Goal: Information Seeking & Learning: Find specific fact

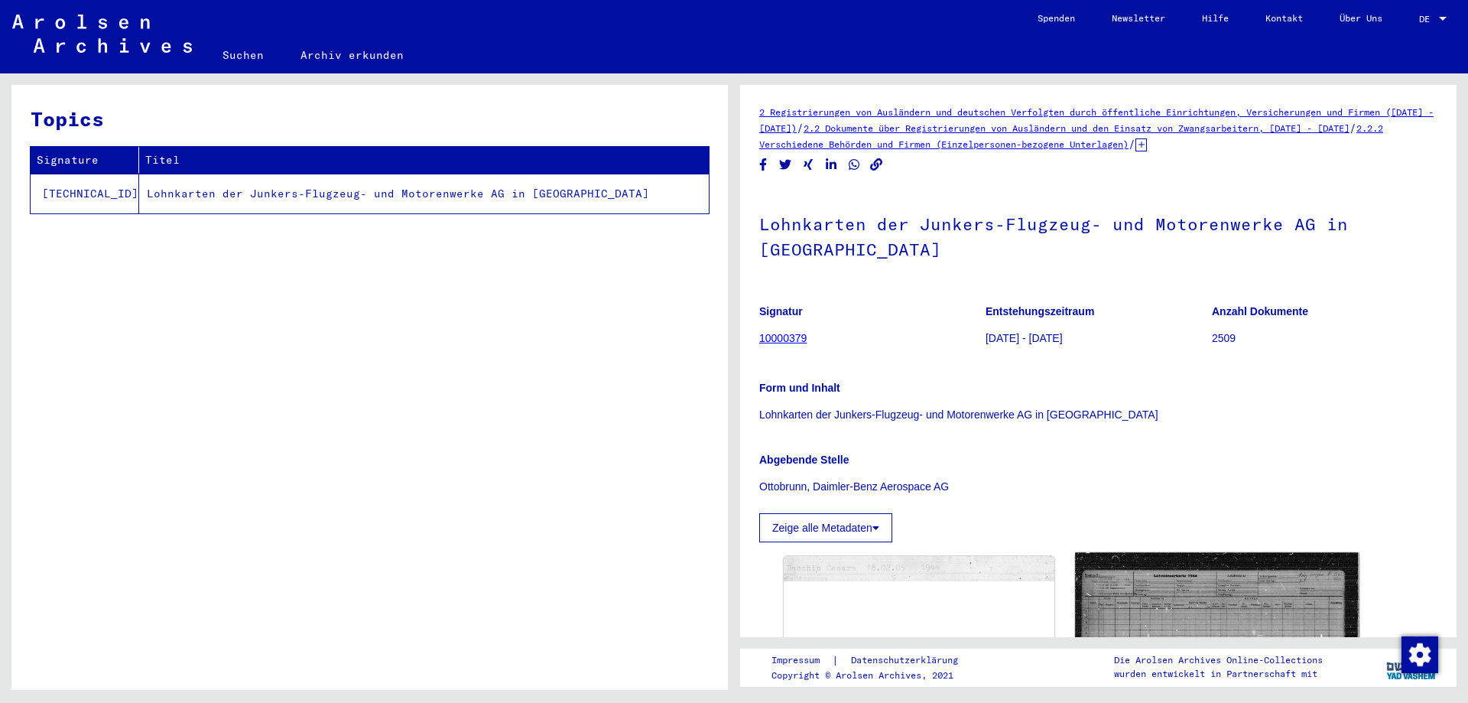
click at [1196, 609] on img at bounding box center [1217, 621] width 284 height 138
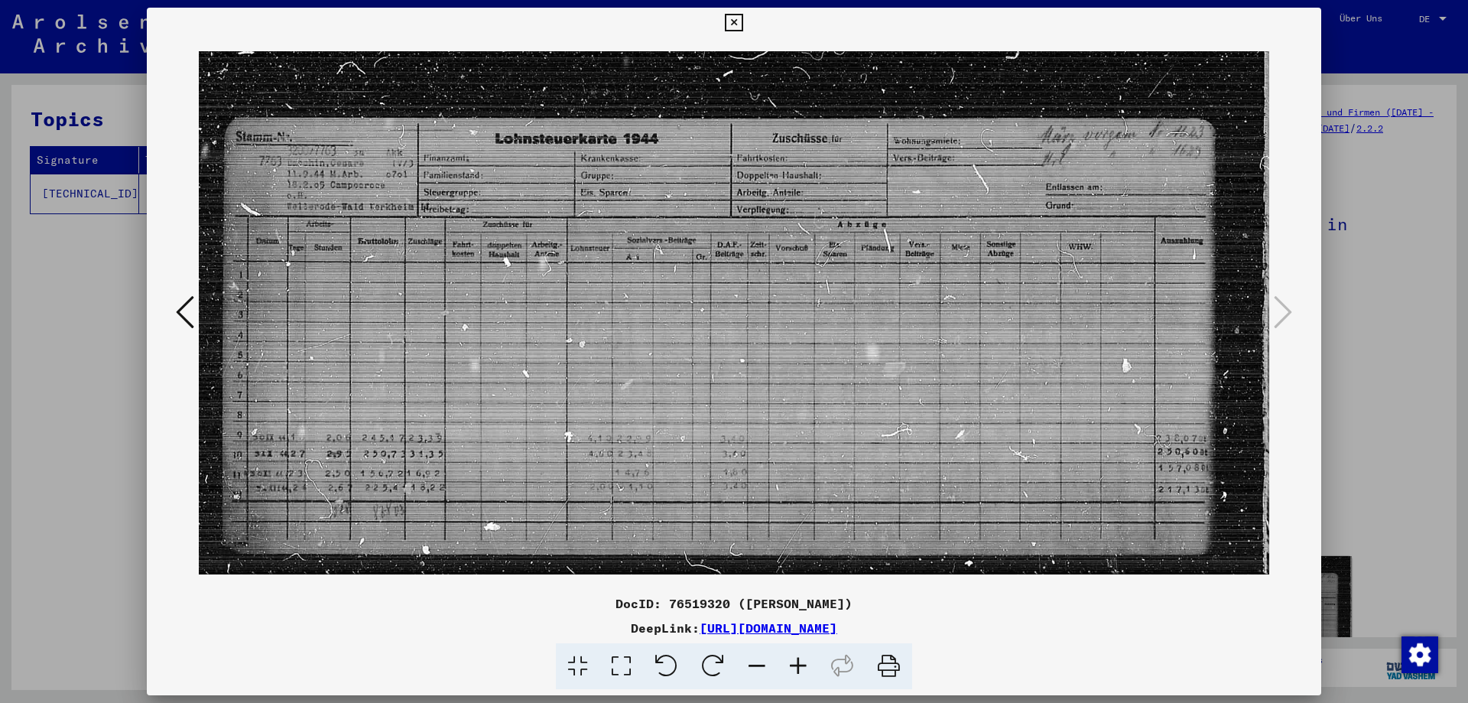
drag, startPoint x: 746, startPoint y: 166, endPoint x: 805, endPoint y: 675, distance: 512.0
click at [805, 675] on icon at bounding box center [798, 666] width 41 height 47
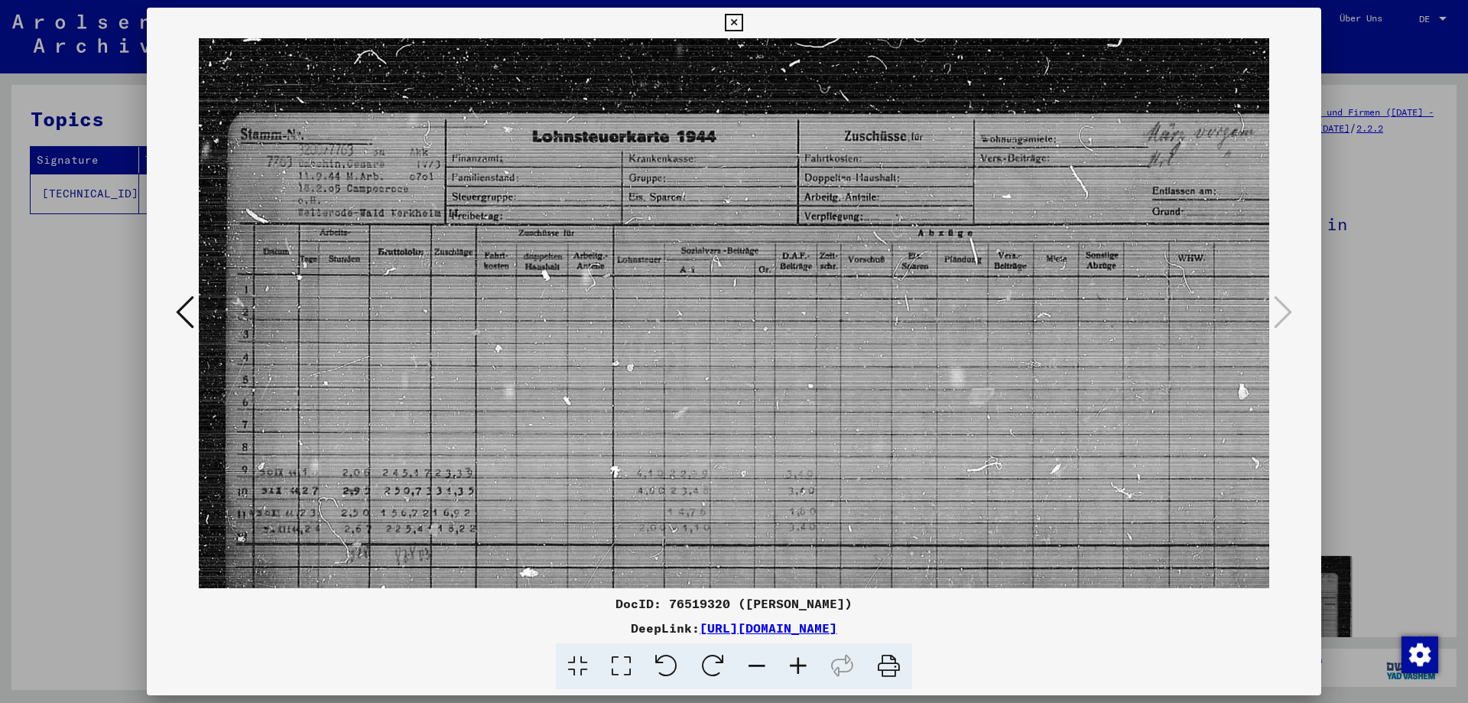
click at [805, 675] on icon at bounding box center [798, 666] width 41 height 47
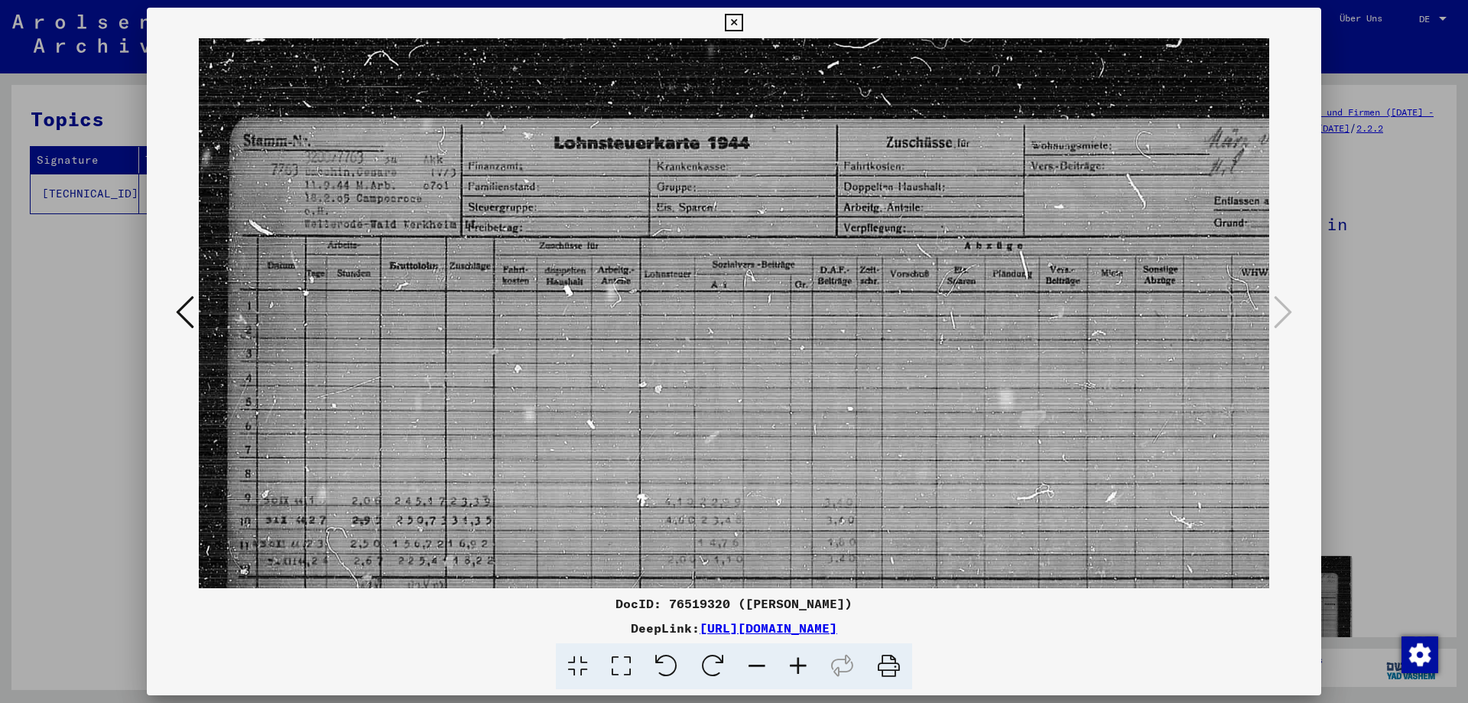
click at [810, 670] on icon at bounding box center [798, 666] width 41 height 47
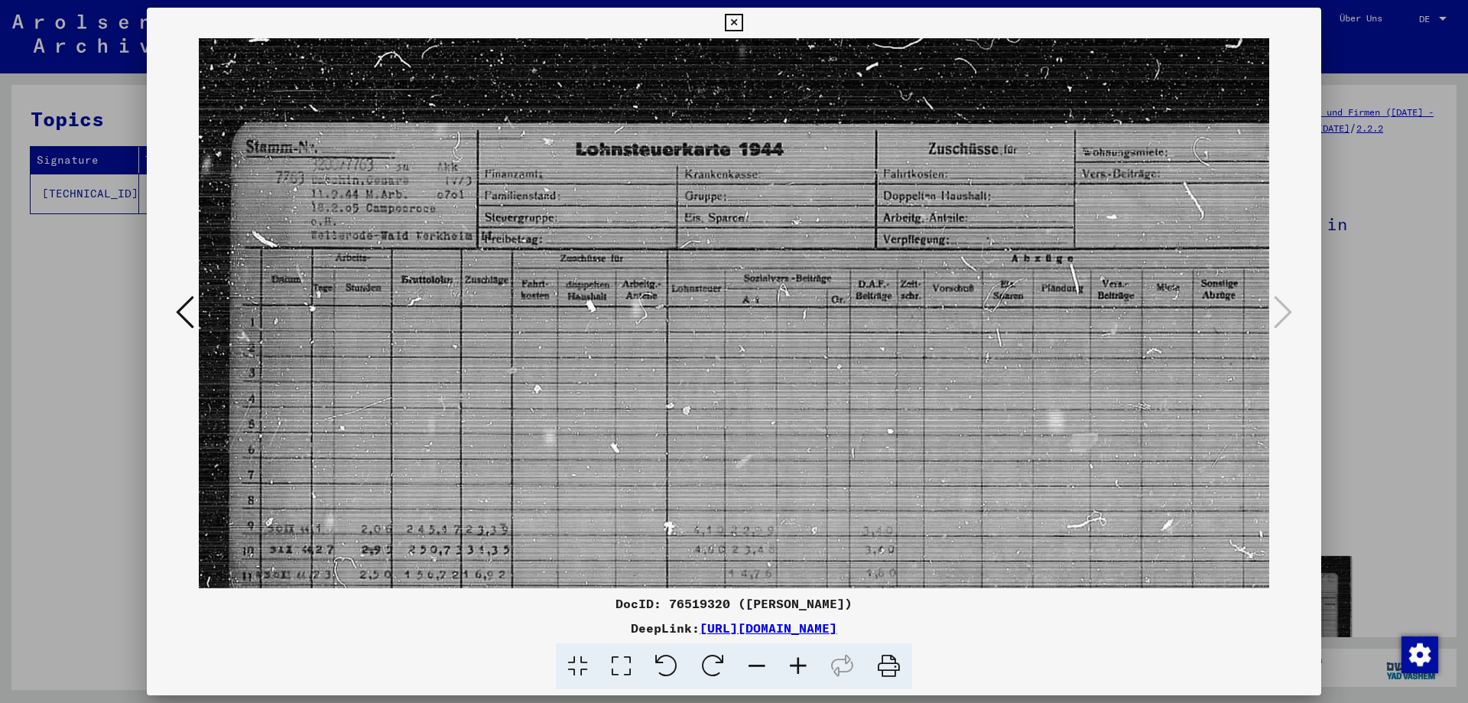
click at [805, 663] on icon at bounding box center [798, 666] width 41 height 47
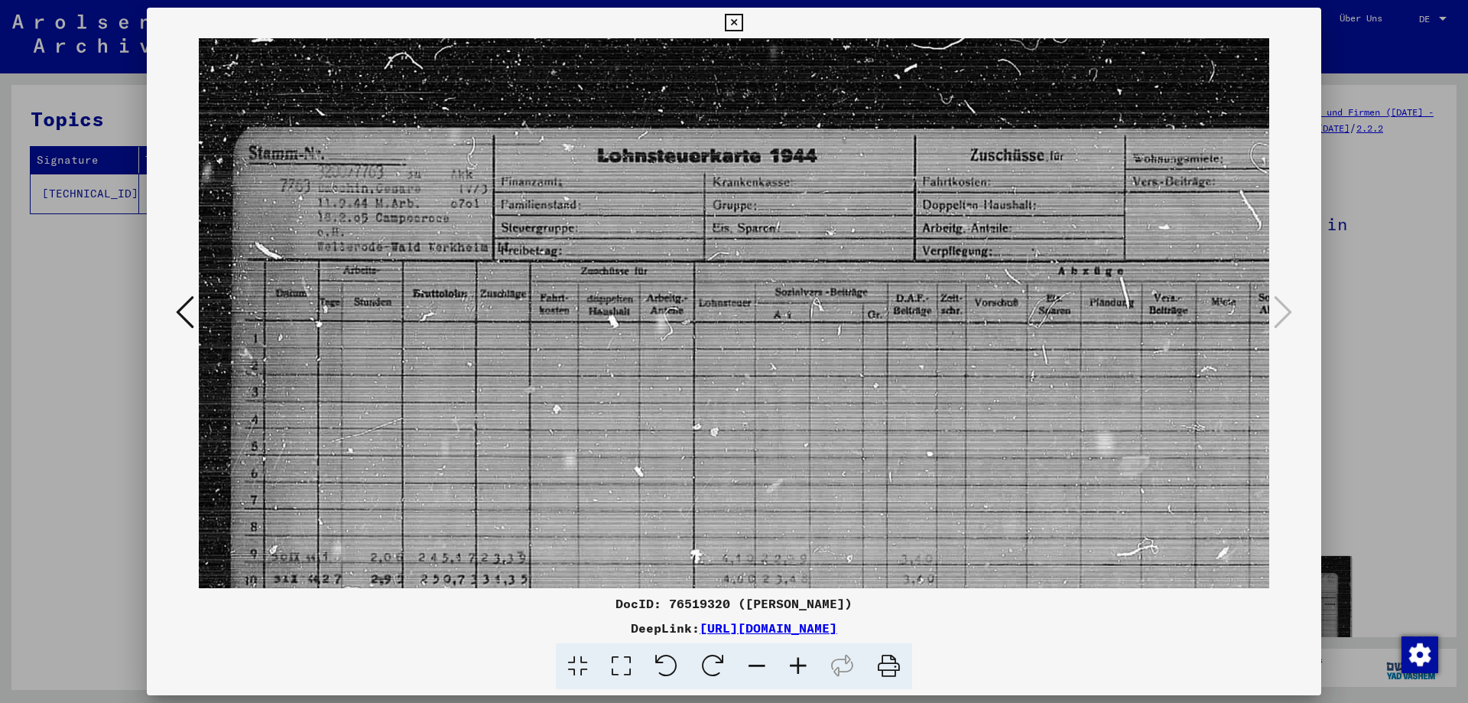
click at [805, 663] on icon at bounding box center [798, 666] width 41 height 47
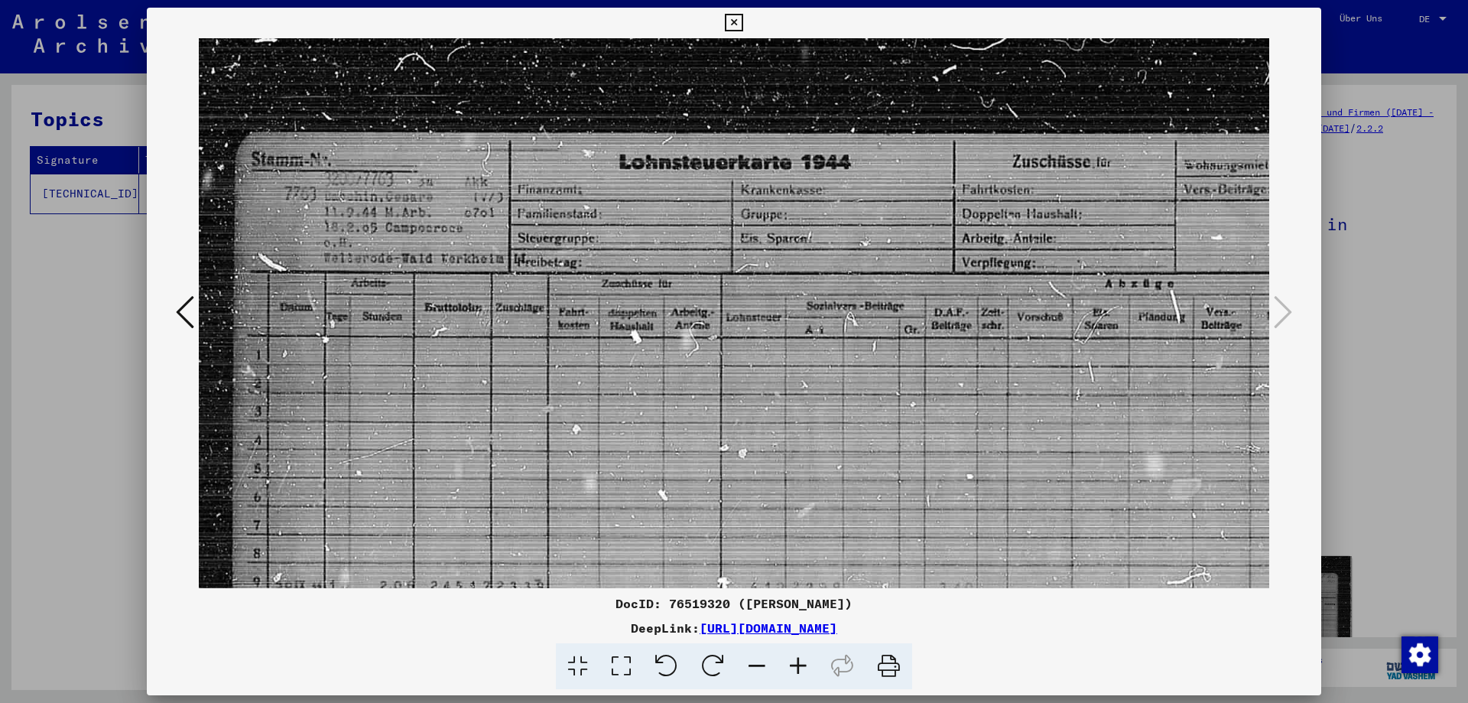
click at [805, 663] on icon at bounding box center [798, 666] width 41 height 47
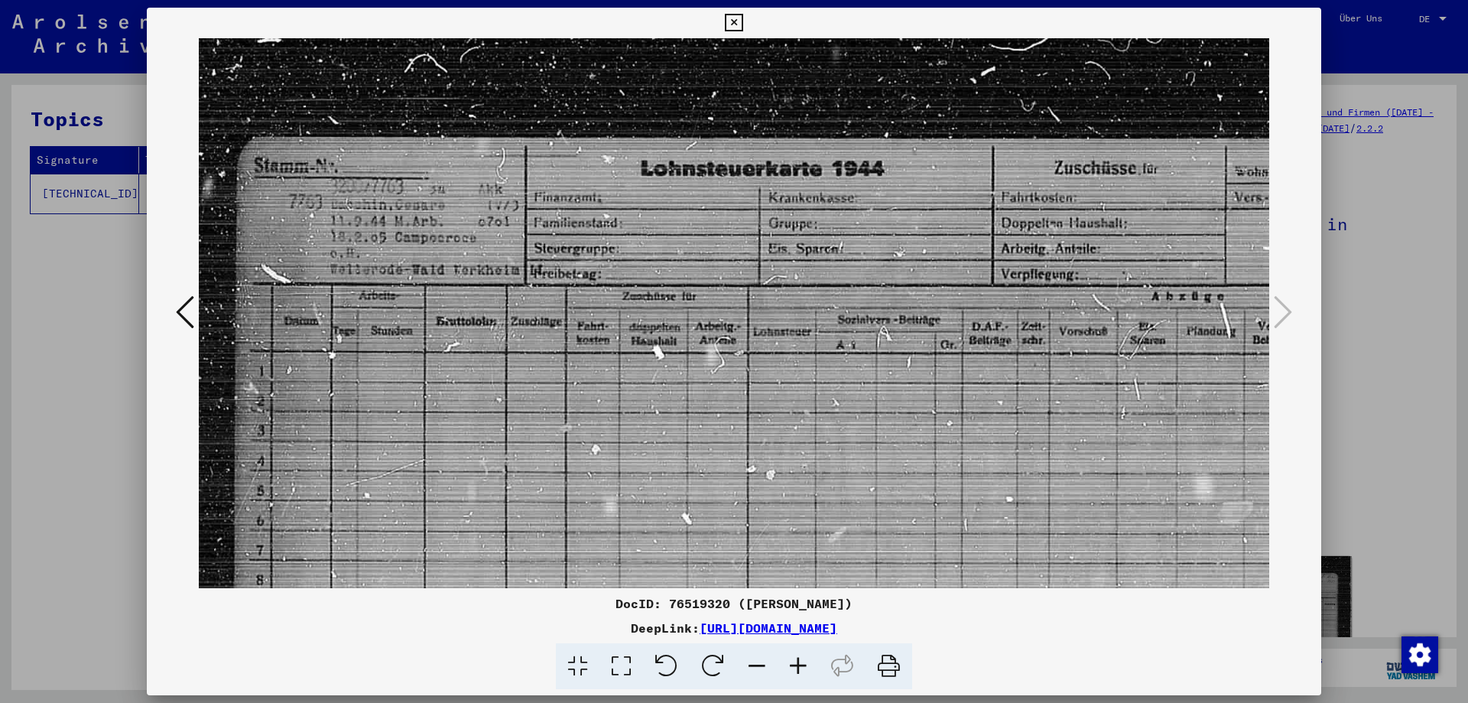
click at [805, 665] on icon at bounding box center [798, 666] width 41 height 47
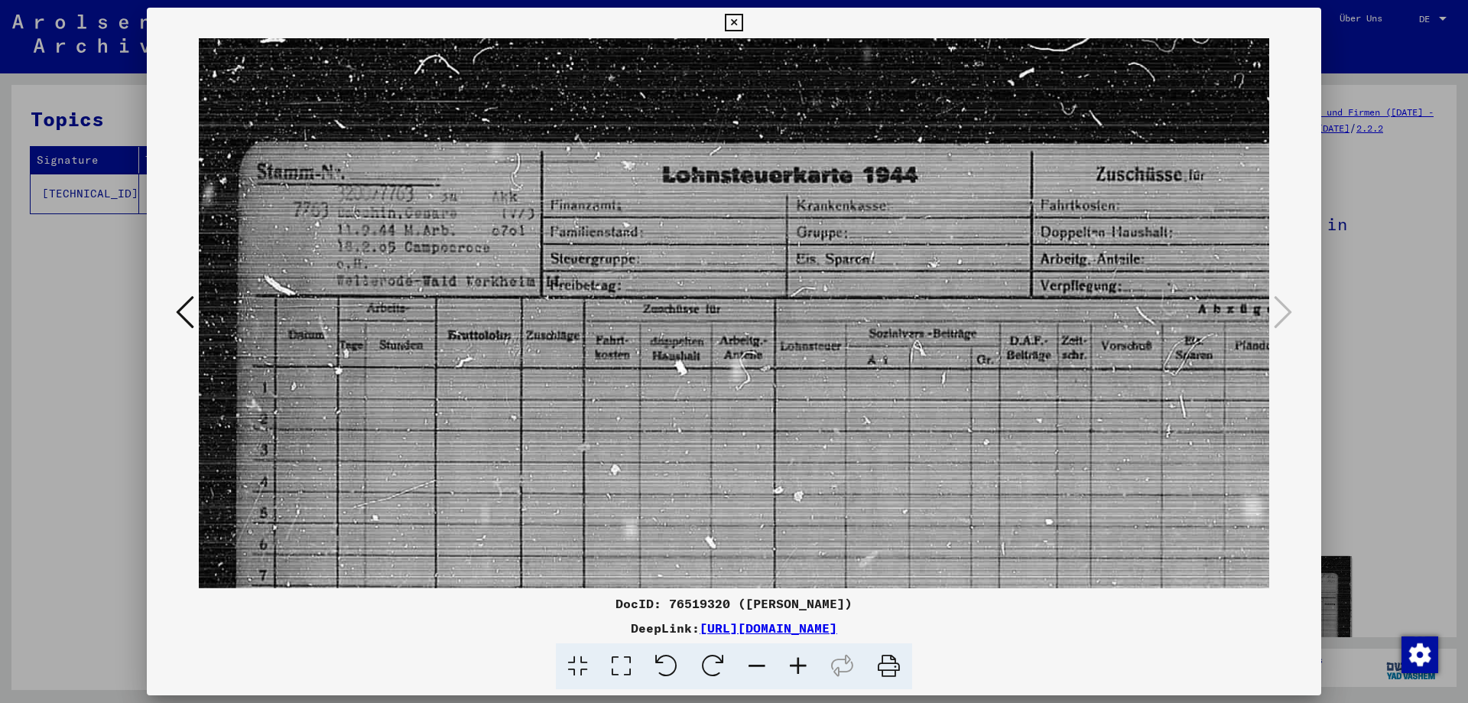
click at [756, 667] on icon at bounding box center [757, 666] width 41 height 47
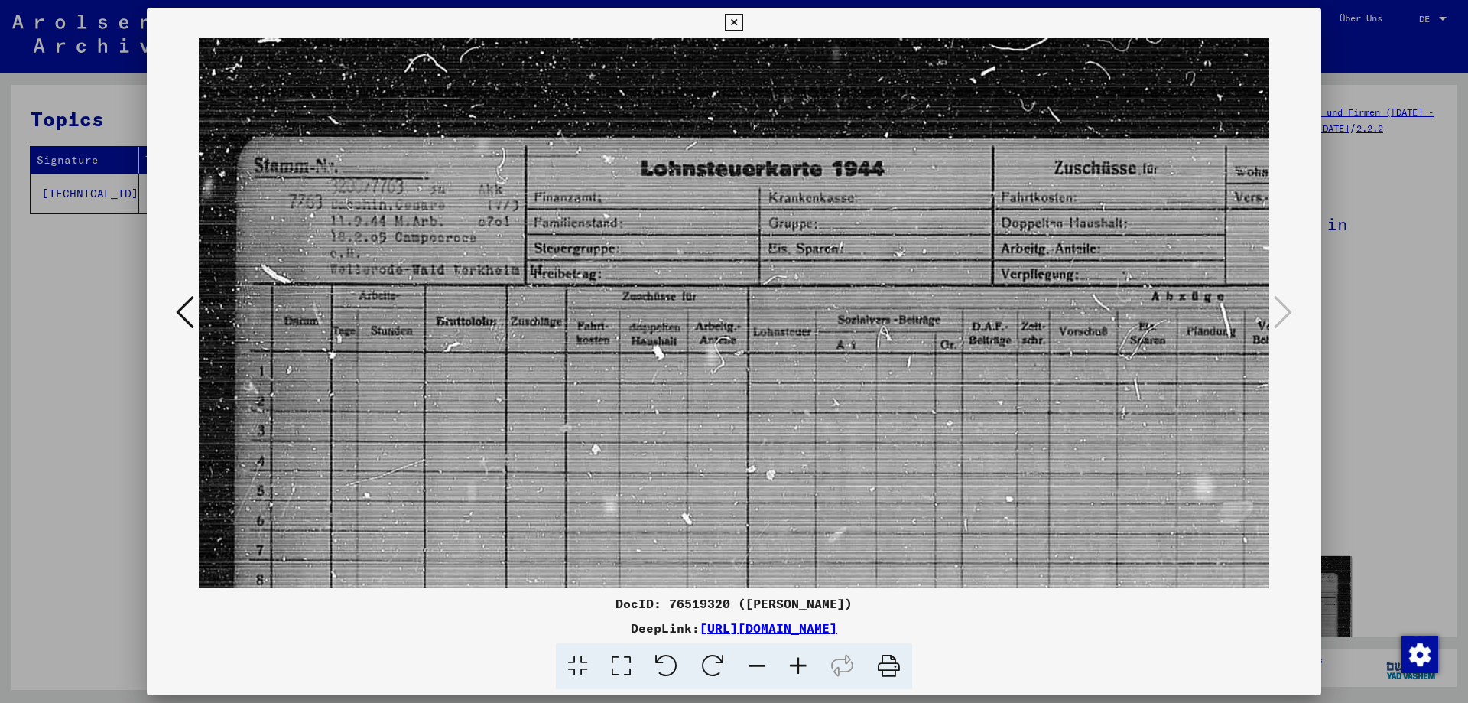
click at [756, 667] on icon at bounding box center [757, 666] width 41 height 47
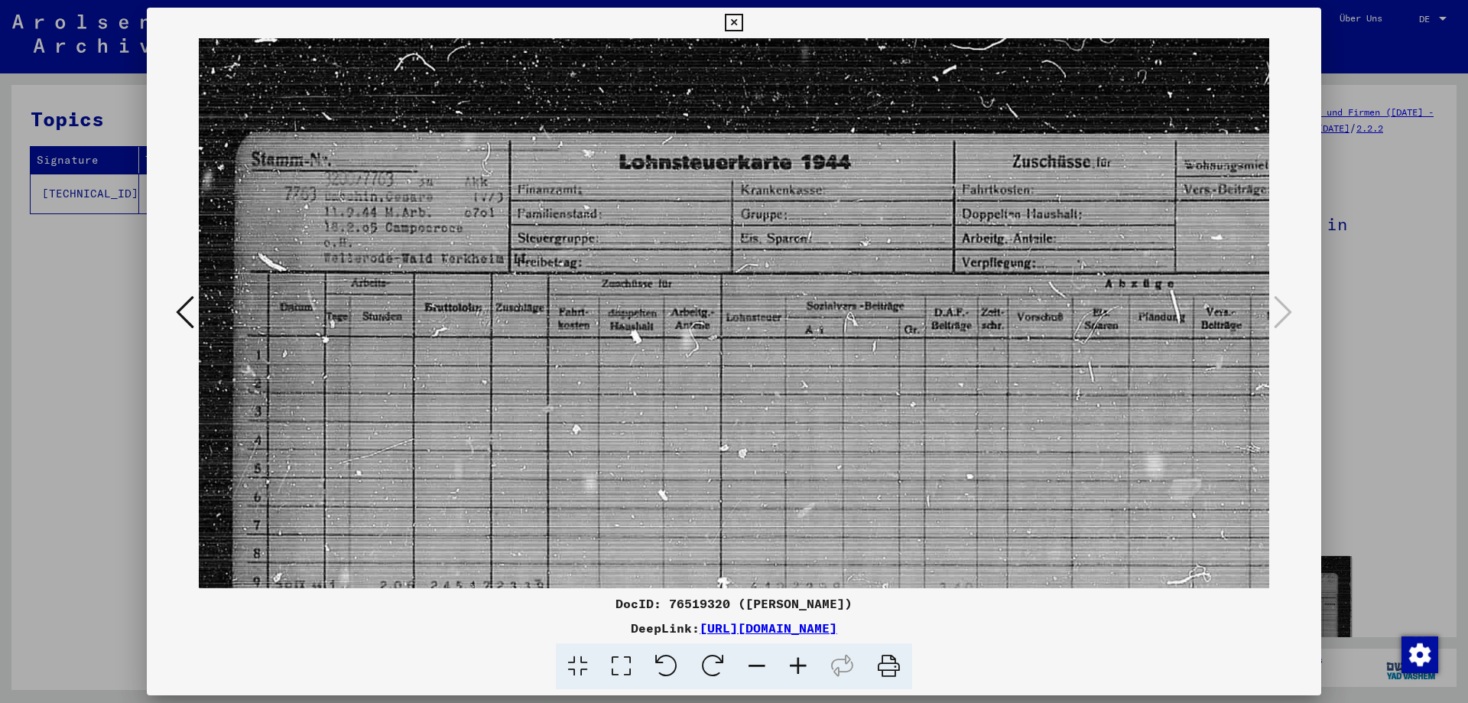
click at [756, 667] on icon at bounding box center [757, 666] width 41 height 47
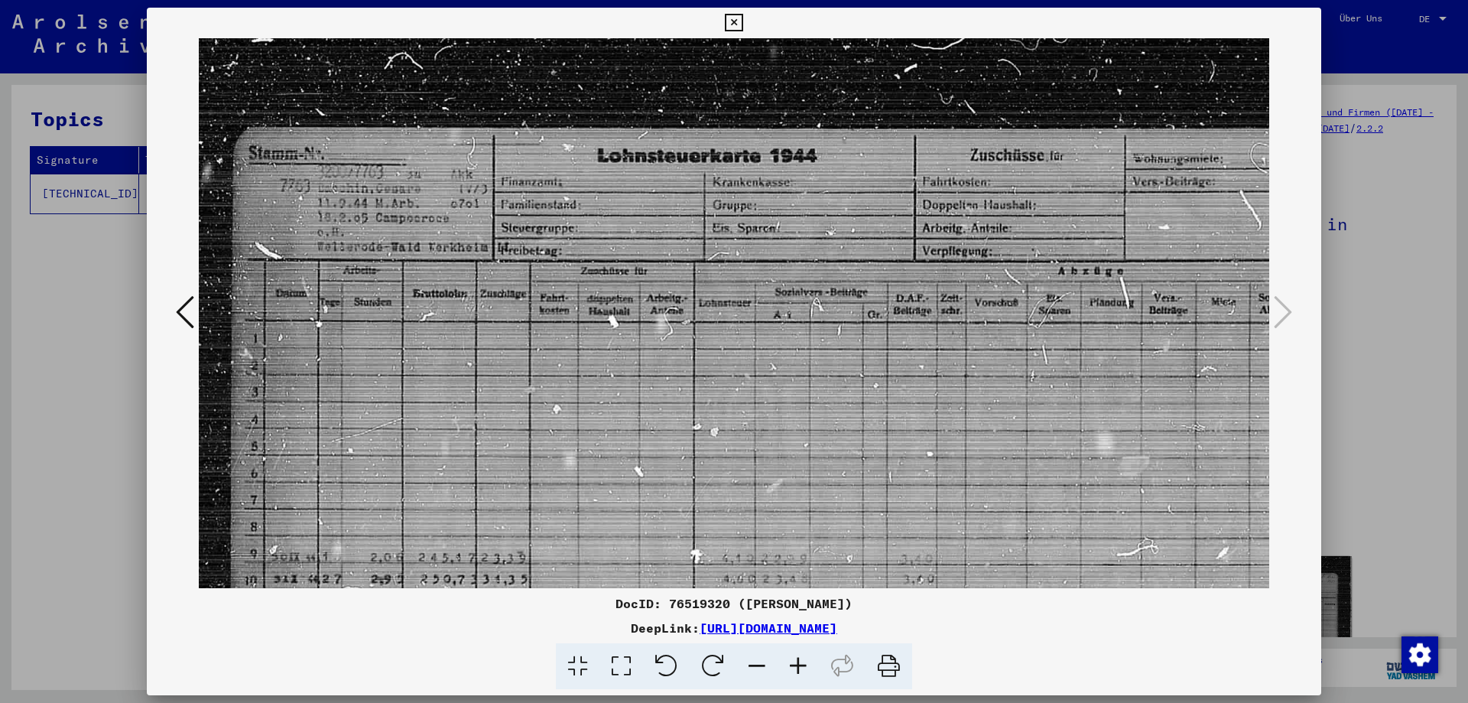
click at [756, 667] on icon at bounding box center [757, 666] width 41 height 47
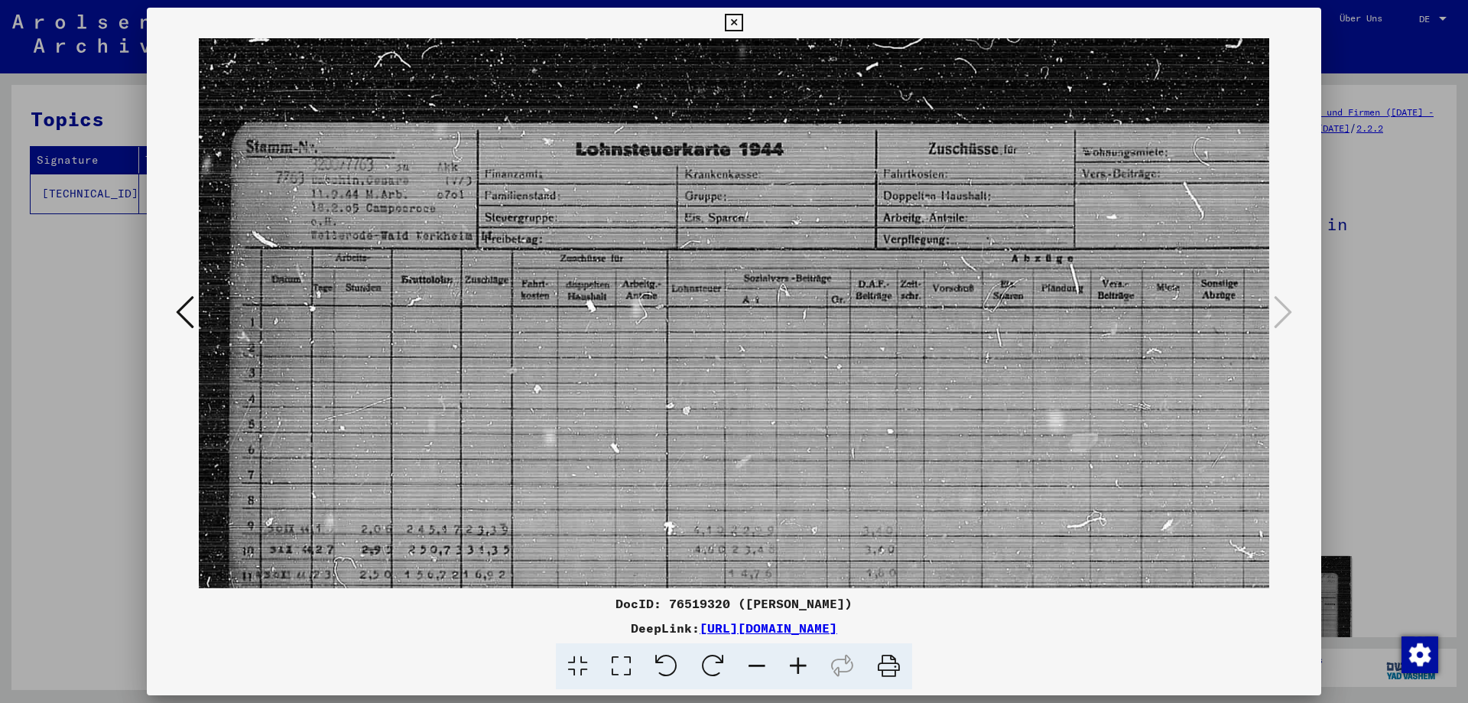
click at [193, 304] on icon at bounding box center [185, 312] width 18 height 37
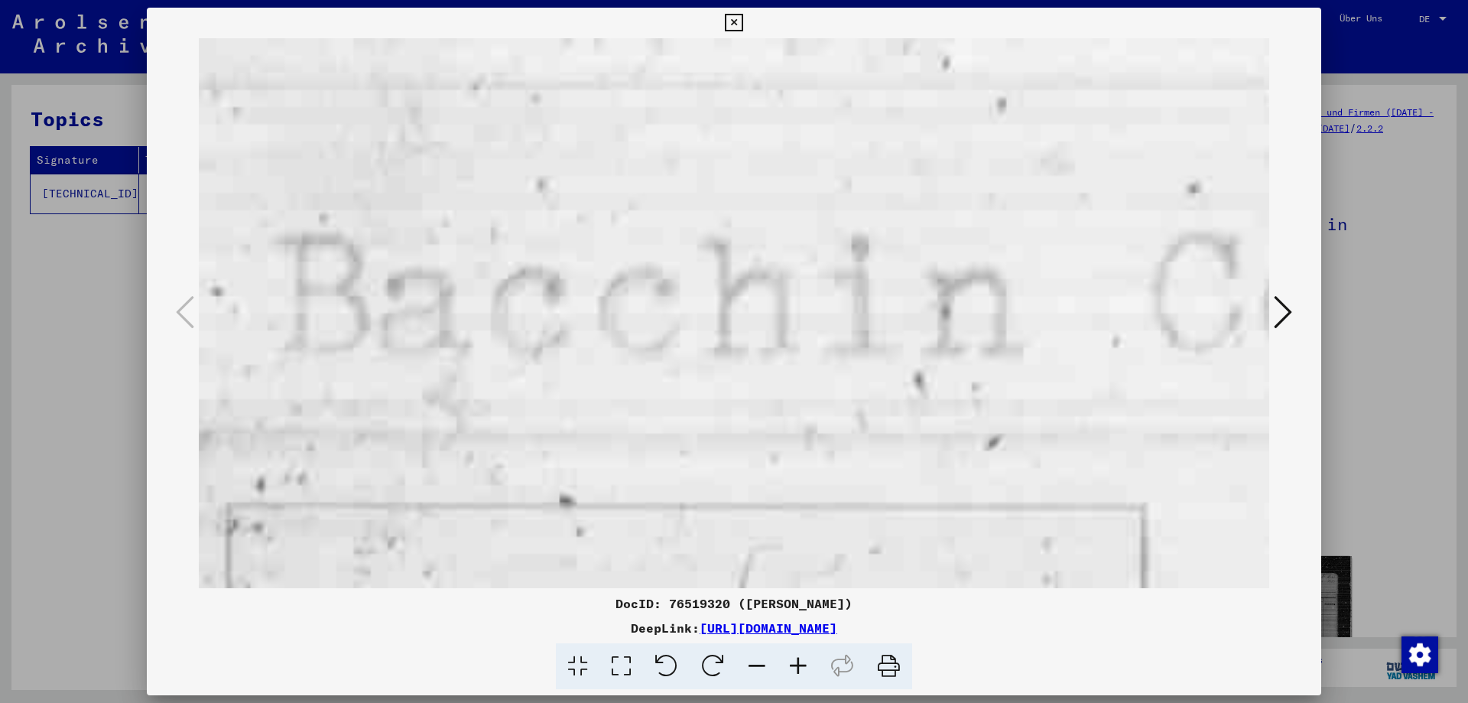
click at [733, 19] on icon at bounding box center [734, 23] width 18 height 18
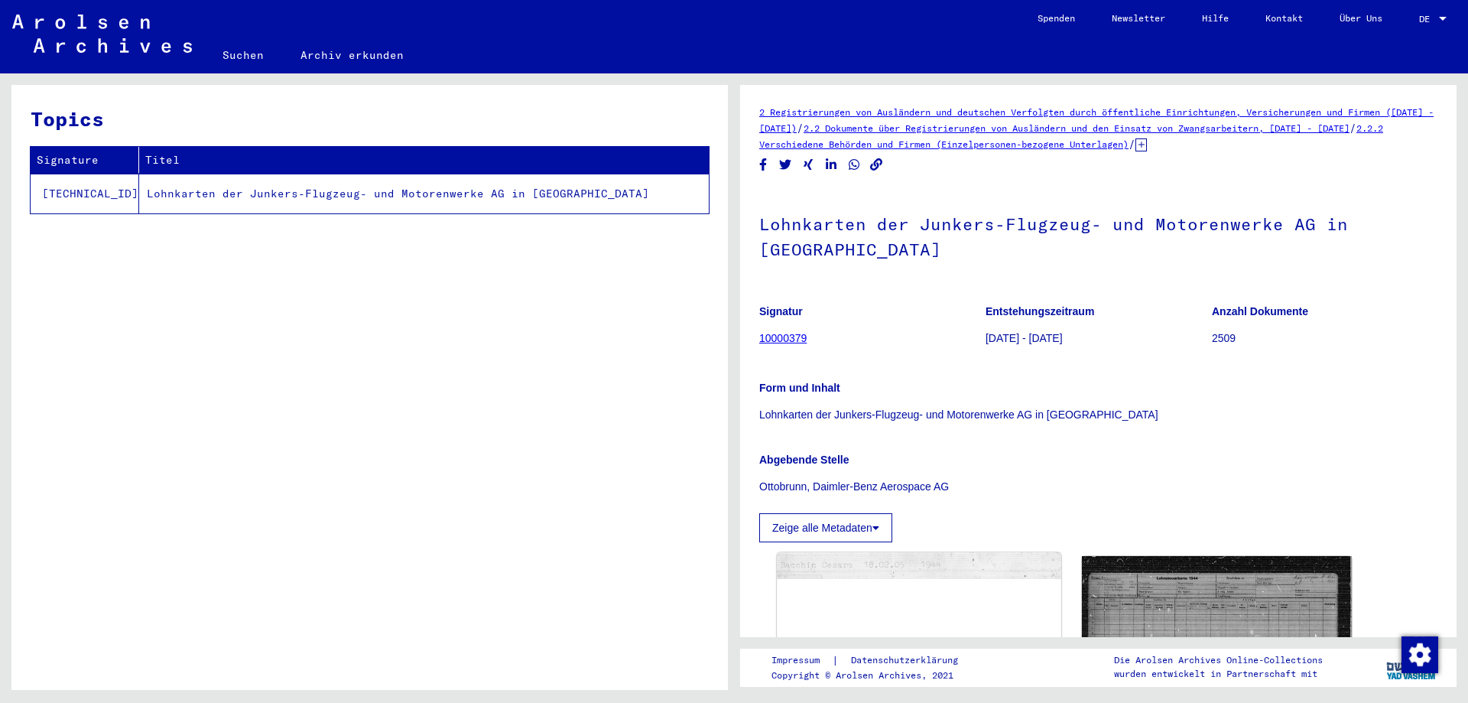
click at [968, 626] on div "DocID: 76519320 ([PERSON_NAME])" at bounding box center [919, 628] width 284 height 152
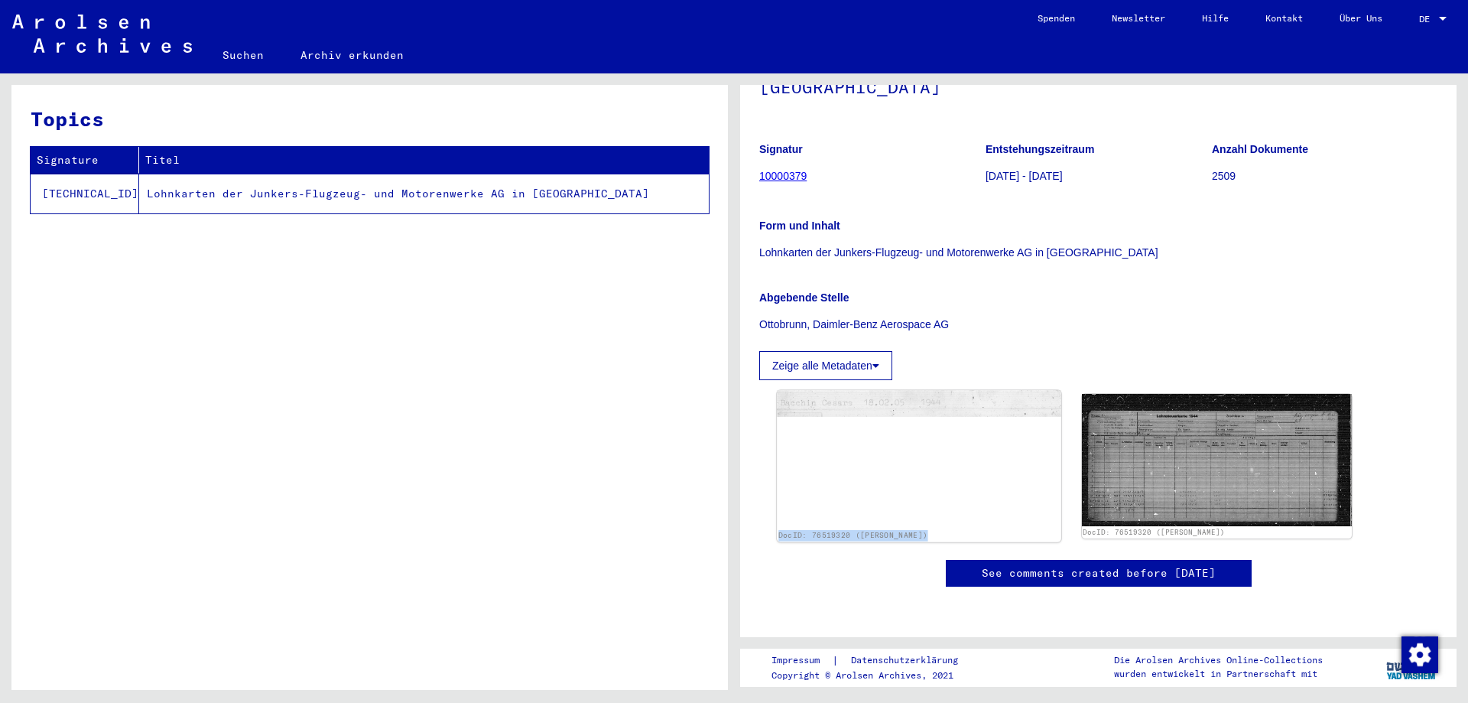
scroll to position [306, 0]
click at [908, 531] on link "DocID: 76519320 ([PERSON_NAME])" at bounding box center [853, 535] width 149 height 9
